Goal: Find specific page/section: Find specific page/section

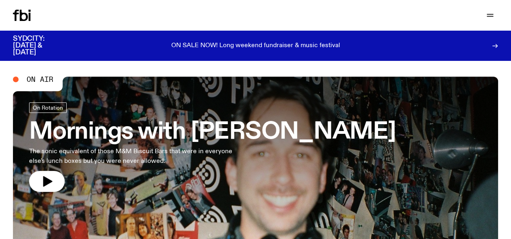
click at [239, 136] on h3 "Mornings with [PERSON_NAME]" at bounding box center [212, 132] width 366 height 23
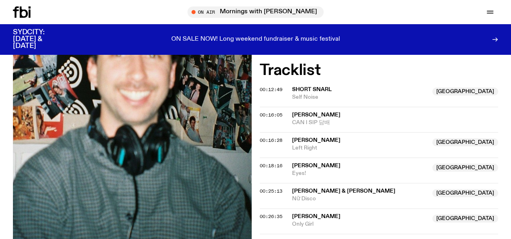
scroll to position [230, 0]
click at [397, 170] on span "Eyes!" at bounding box center [360, 174] width 136 height 8
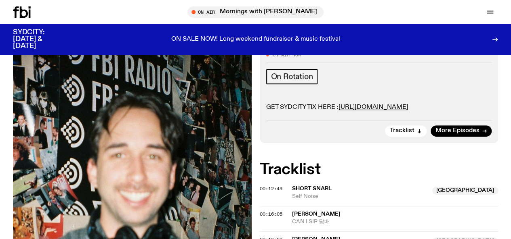
scroll to position [131, 0]
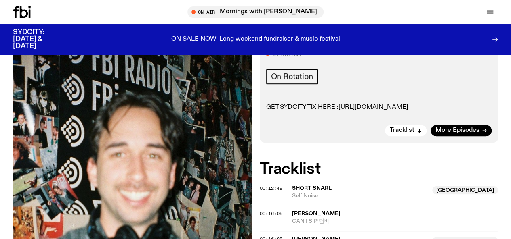
click at [374, 104] on link "https://events.humanitix.com/sydcity" at bounding box center [372, 107] width 69 height 6
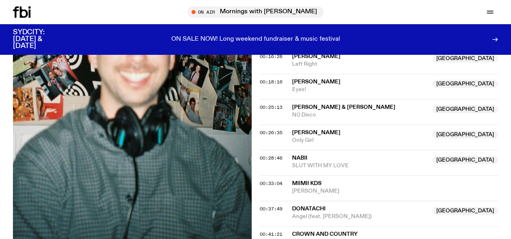
scroll to position [318, 0]
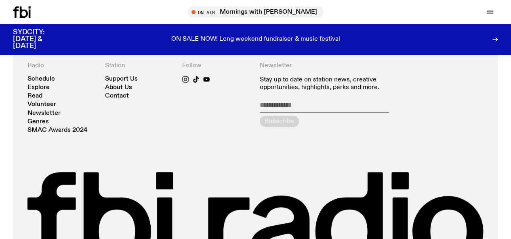
scroll to position [1628, 0]
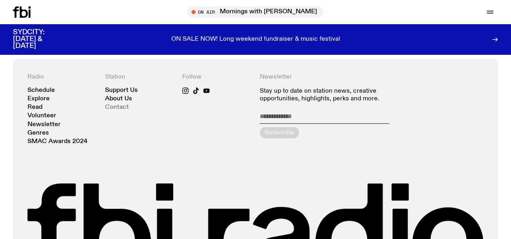
click at [110, 111] on link "Contact" at bounding box center [117, 108] width 24 height 6
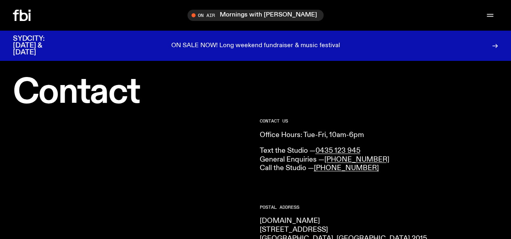
scroll to position [3, 0]
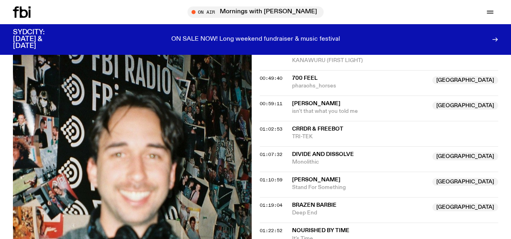
scroll to position [527, 0]
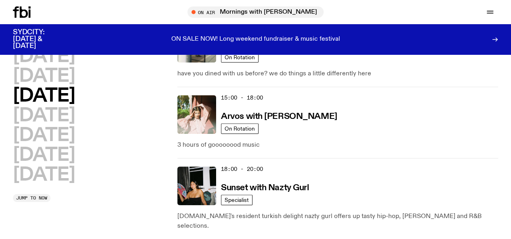
scroll to position [359, 0]
